Goal: Task Accomplishment & Management: Complete application form

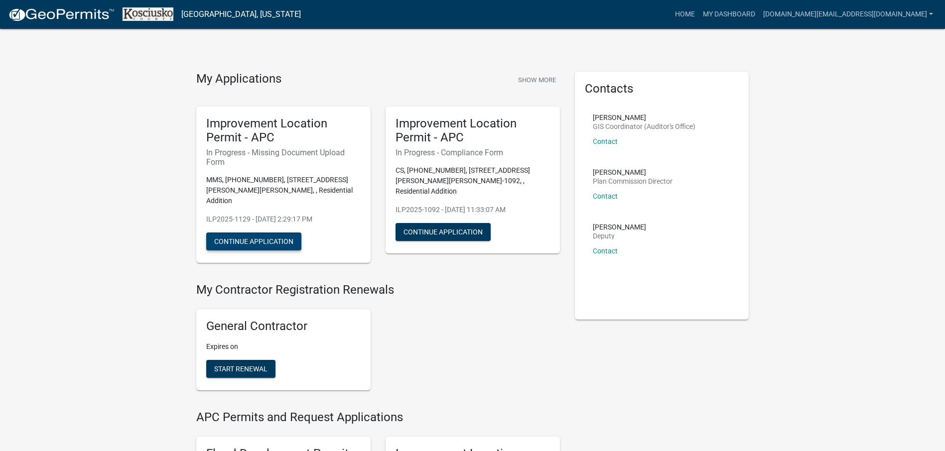
click at [260, 233] on button "Continue Application" at bounding box center [253, 242] width 95 height 18
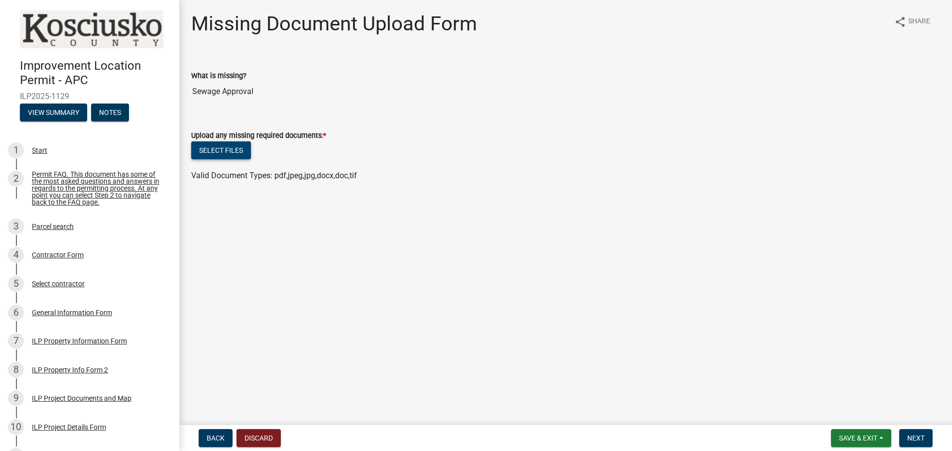
click at [226, 145] on button "Select files" at bounding box center [221, 150] width 60 height 18
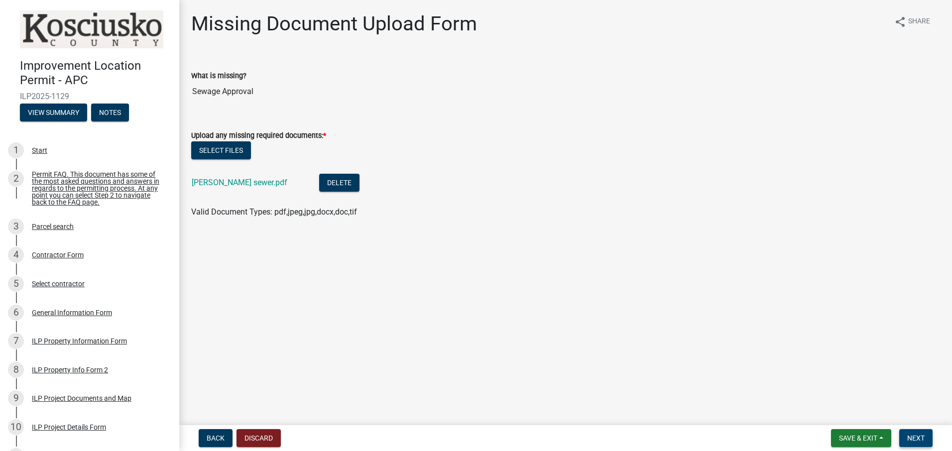
click at [920, 438] on span "Next" at bounding box center [916, 438] width 17 height 8
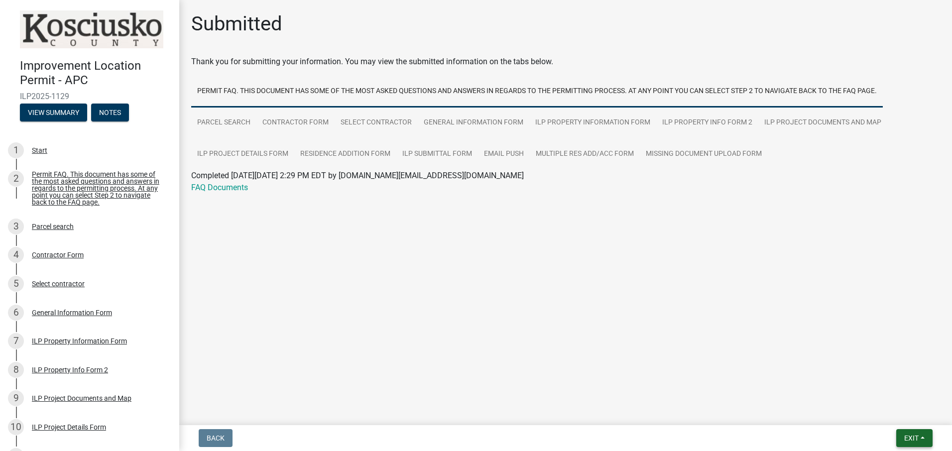
click at [913, 438] on span "Exit" at bounding box center [912, 438] width 14 height 8
click at [892, 410] on button "Save & Exit" at bounding box center [893, 412] width 80 height 24
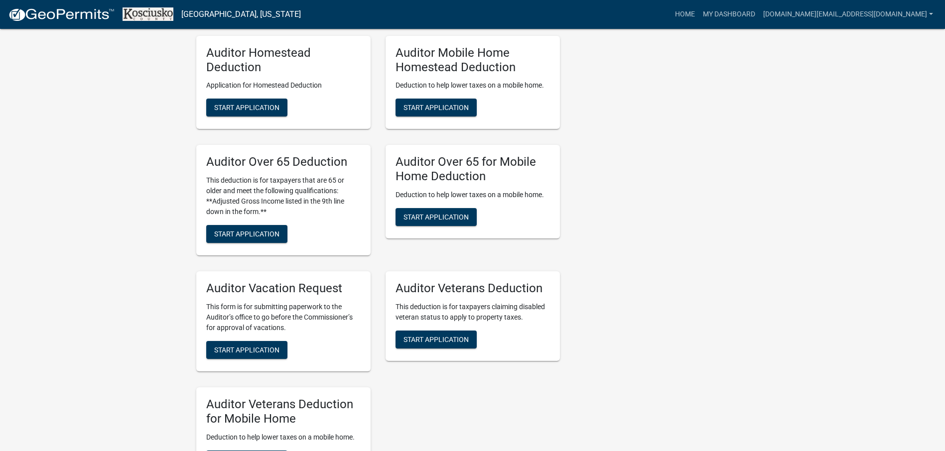
scroll to position [927, 0]
